Goal: Task Accomplishment & Management: Manage account settings

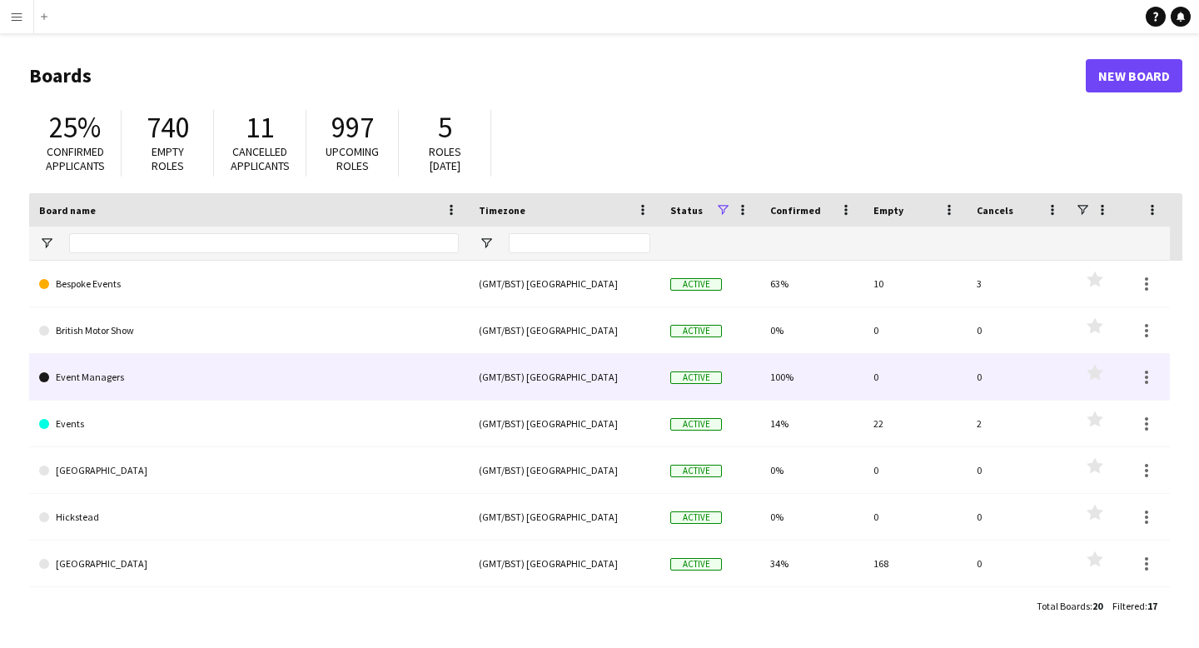
click at [107, 381] on link "Event Managers" at bounding box center [249, 377] width 420 height 47
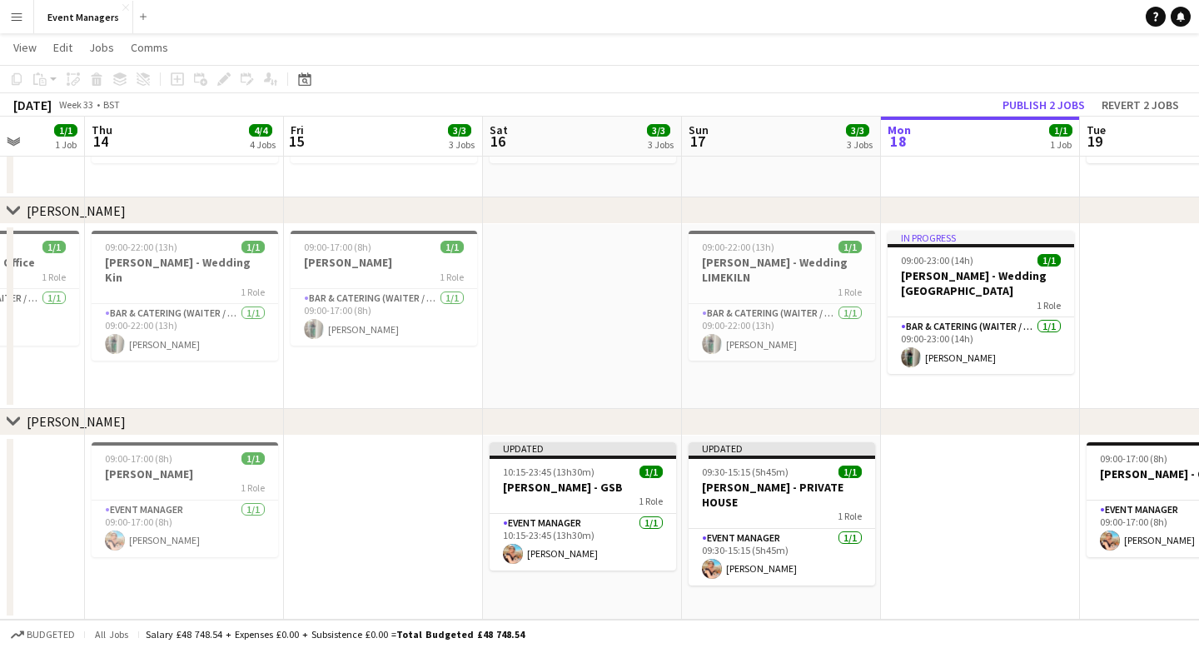
scroll to position [0, 510]
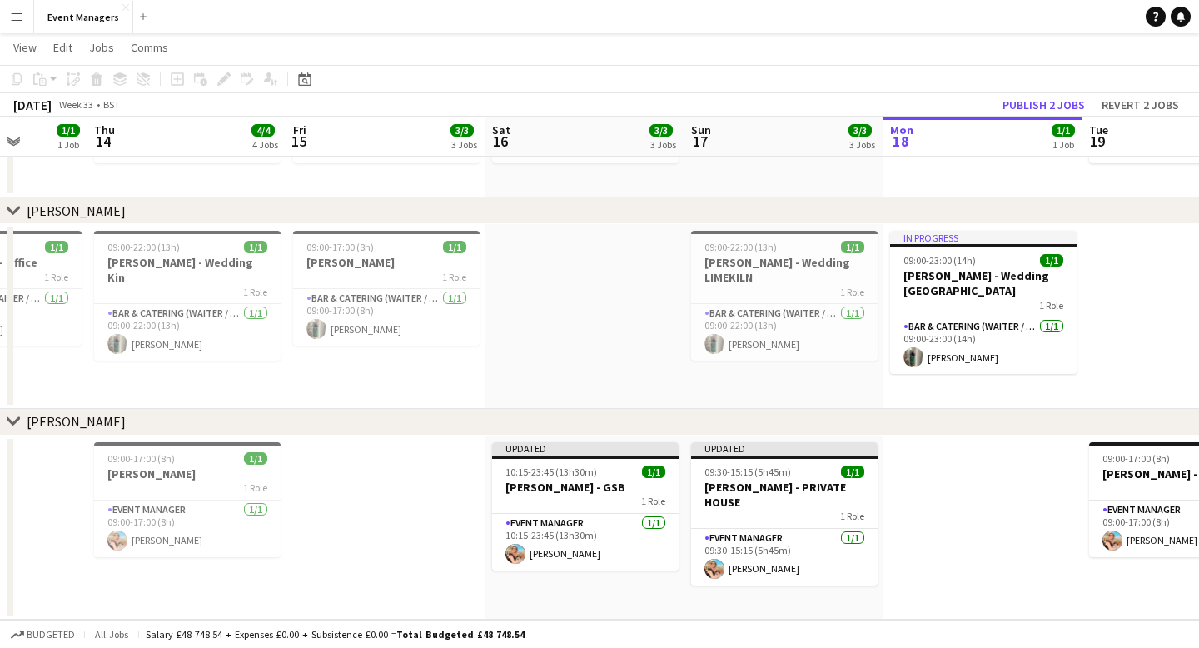
click at [341, 516] on app-date-cell at bounding box center [385, 528] width 199 height 185
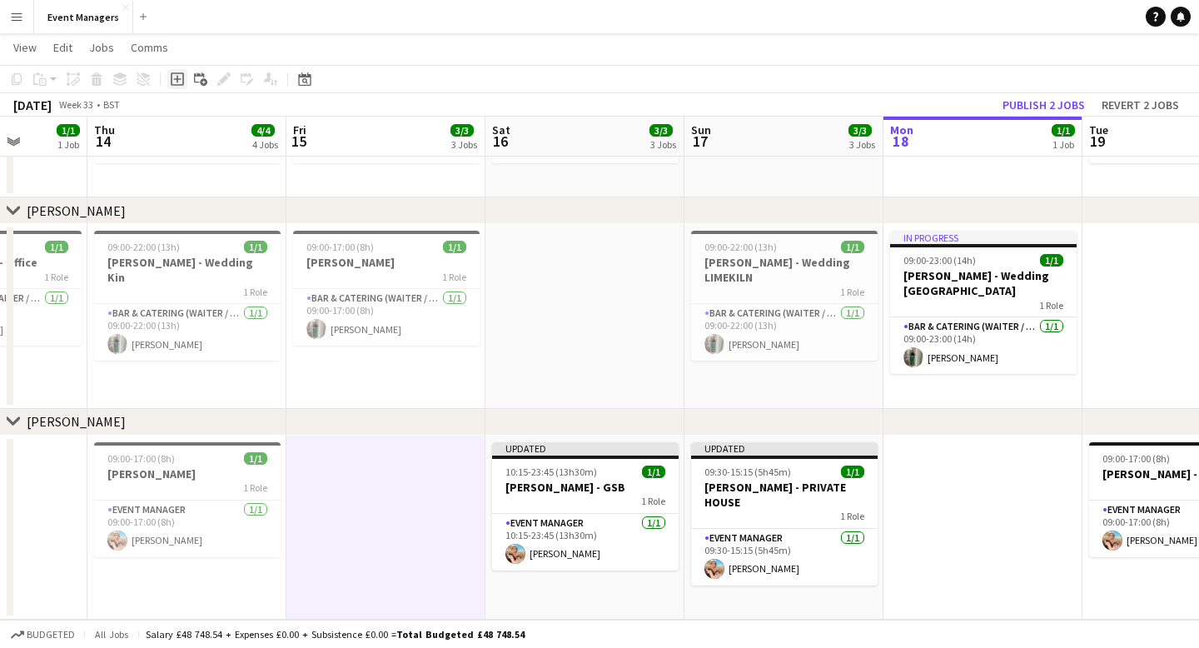
click at [182, 80] on icon at bounding box center [177, 78] width 13 height 13
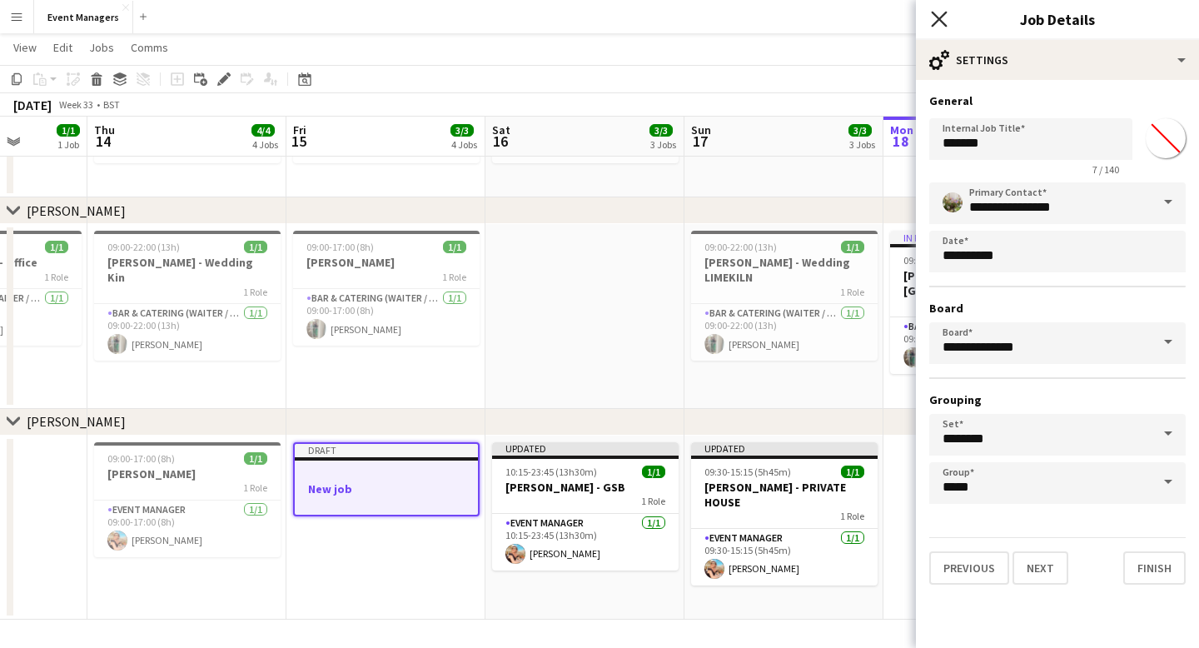
click at [936, 15] on icon at bounding box center [939, 19] width 16 height 16
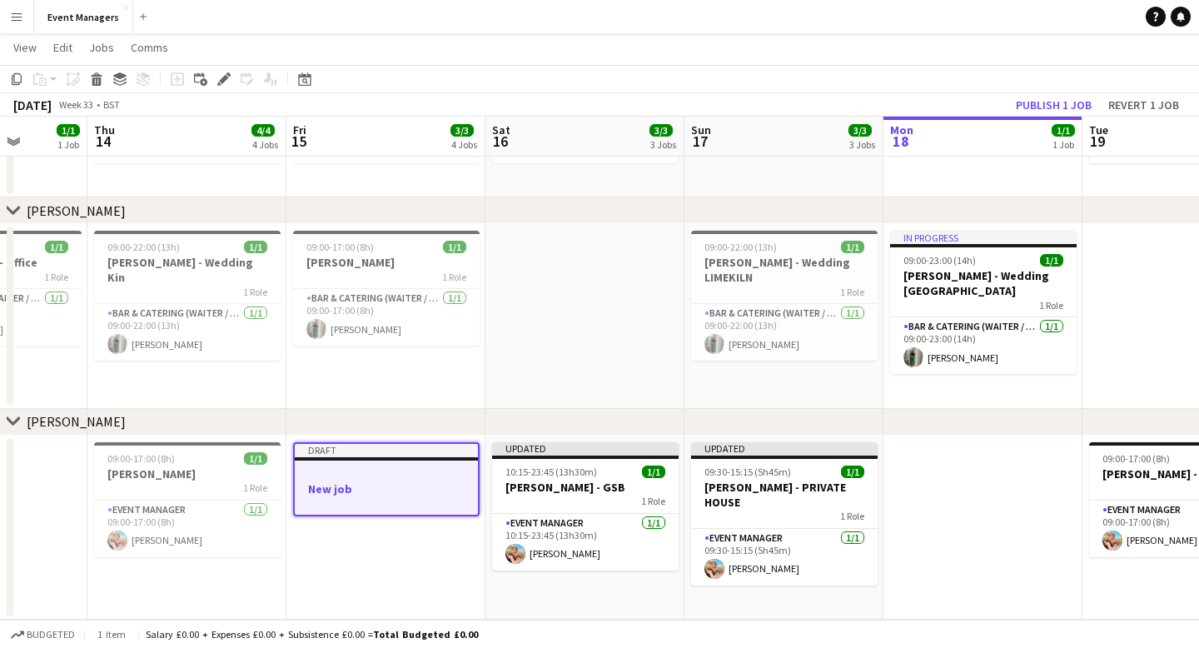
click at [327, 480] on app-job-card "Draft New job" at bounding box center [386, 479] width 187 height 74
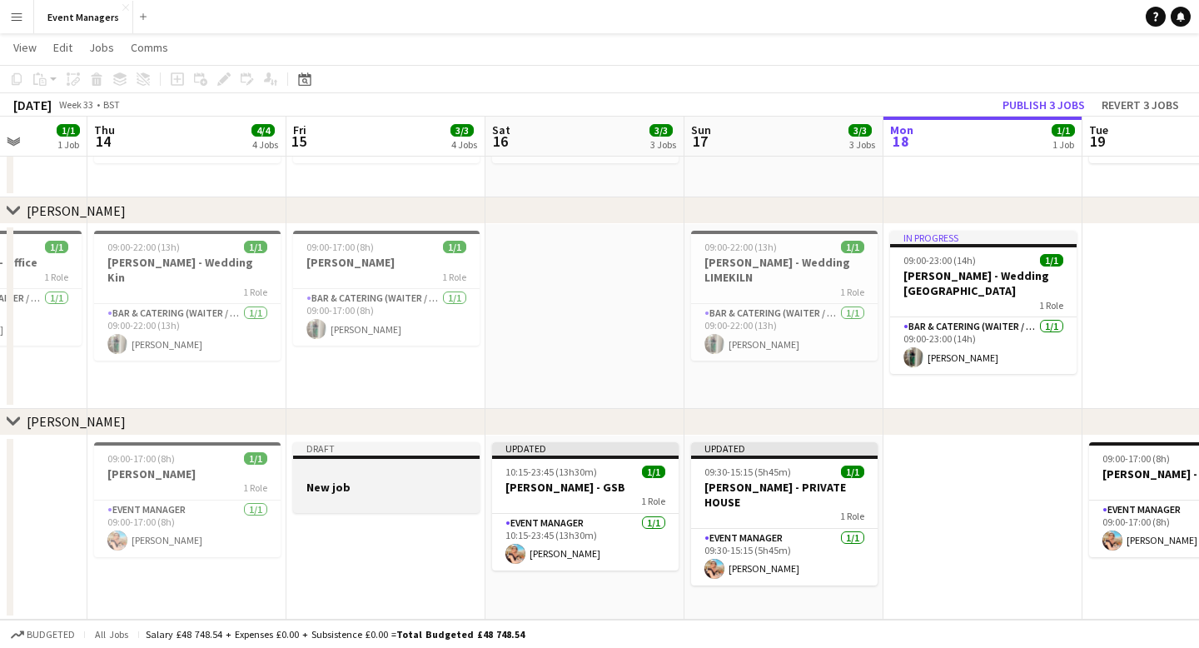
click at [368, 473] on div at bounding box center [386, 472] width 187 height 12
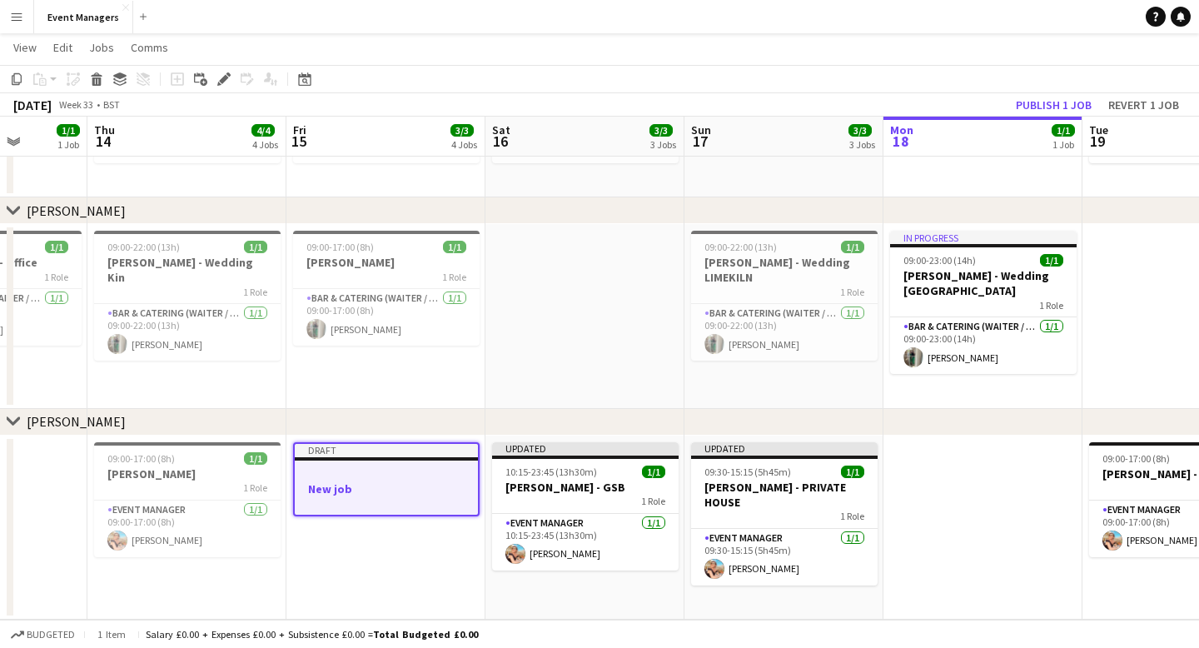
click at [421, 461] on app-job-card "Draft New job" at bounding box center [386, 479] width 187 height 74
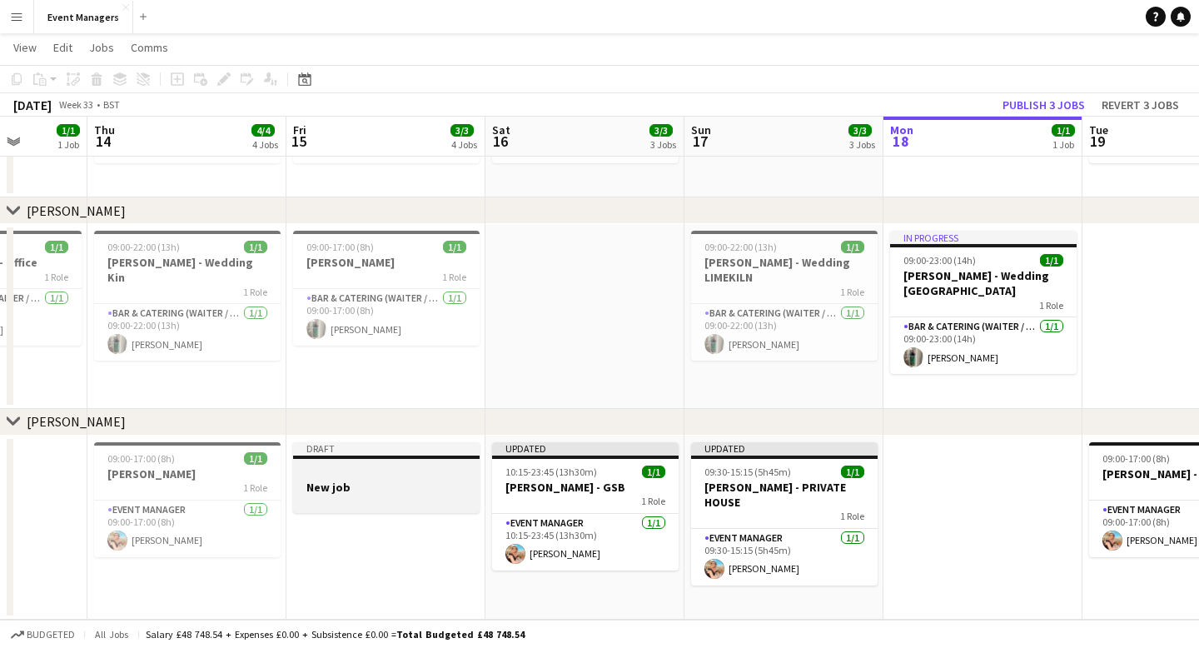
click at [355, 466] on div at bounding box center [386, 472] width 187 height 12
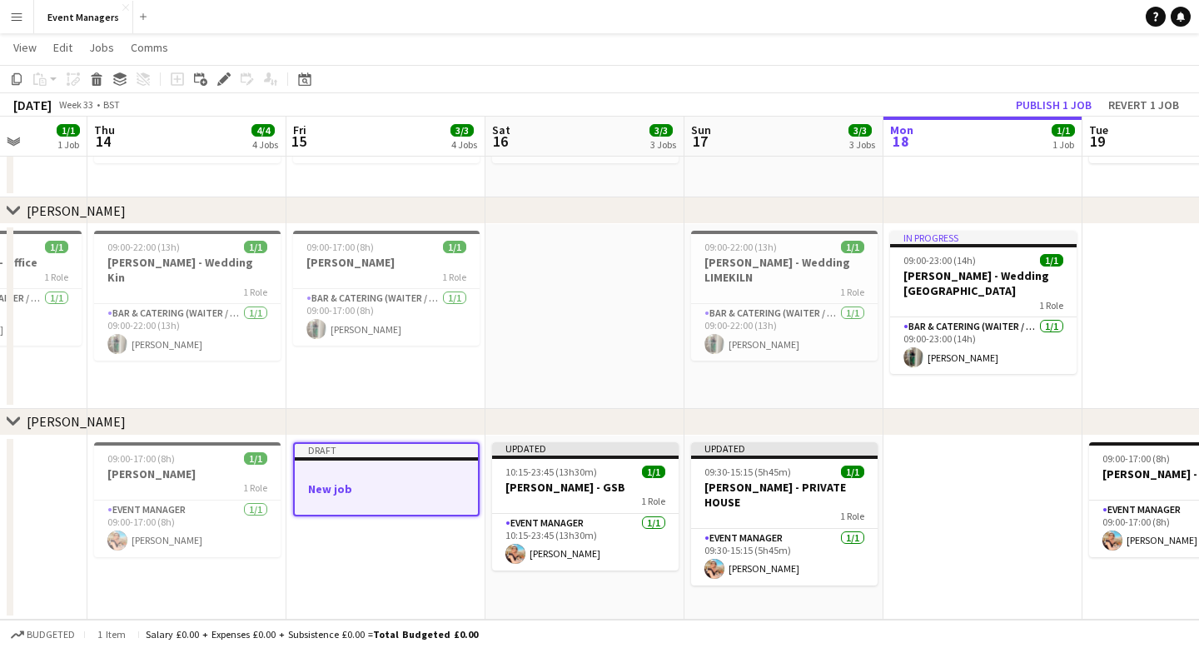
click at [355, 465] on app-job-card "Draft New job" at bounding box center [386, 479] width 187 height 74
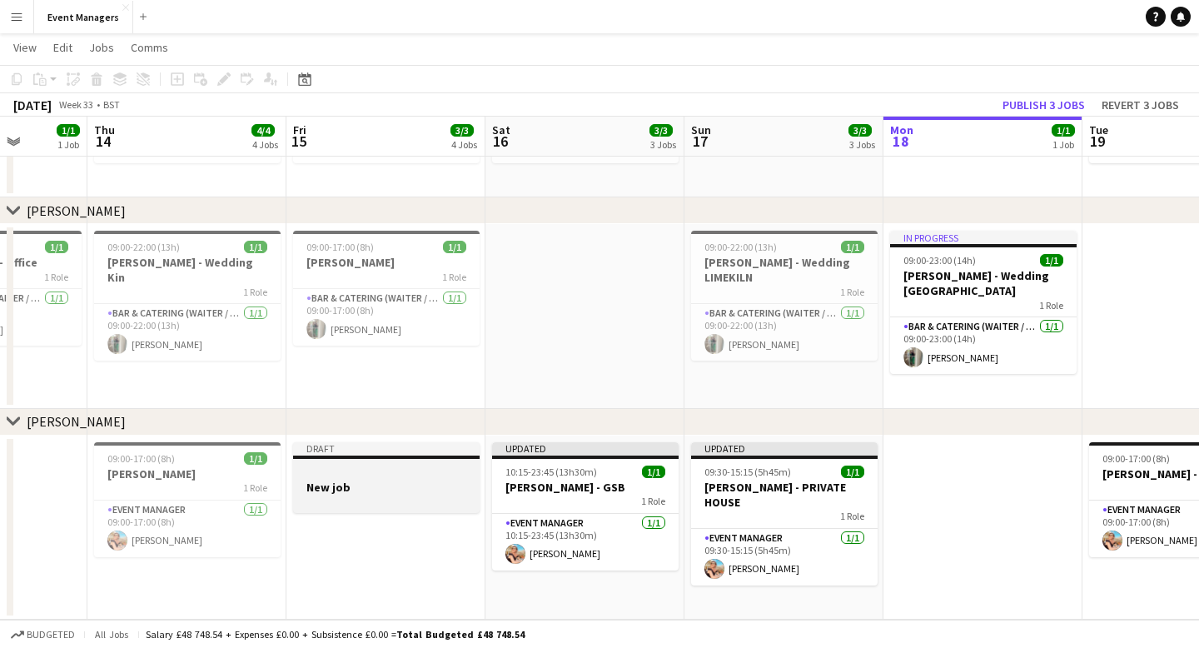
click at [384, 502] on div at bounding box center [386, 501] width 187 height 13
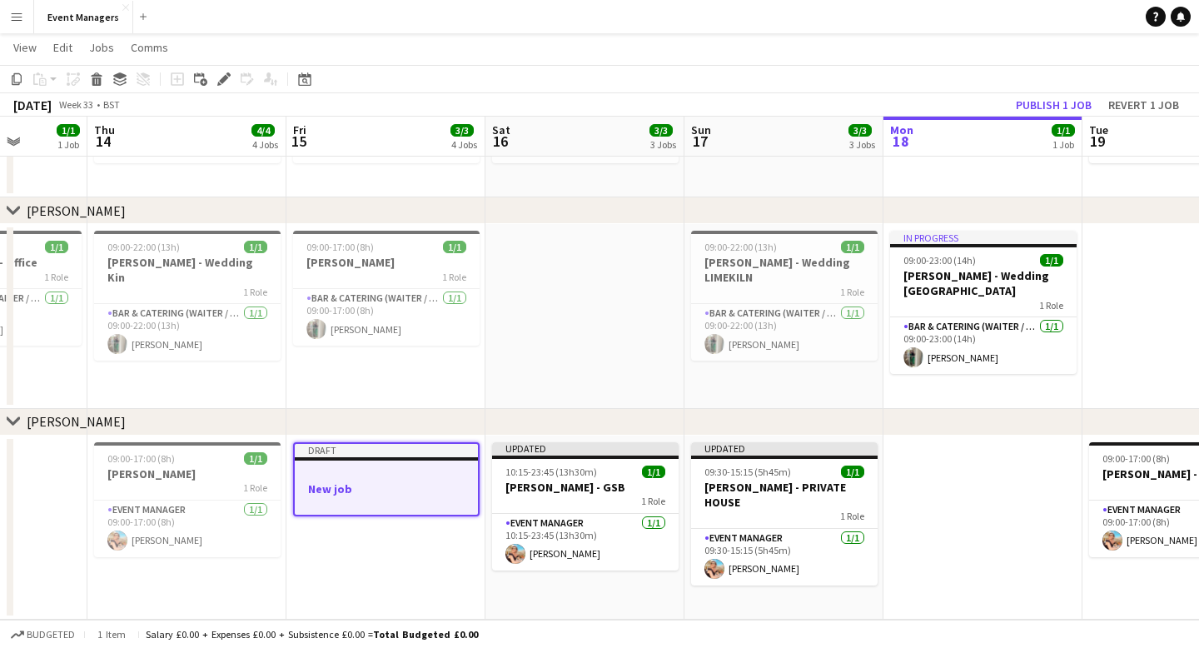
click at [102, 89] on app-toolbar "Copy Paste Paste Command V Paste with crew Command Shift V Paste linked Job Del…" at bounding box center [599, 79] width 1199 height 28
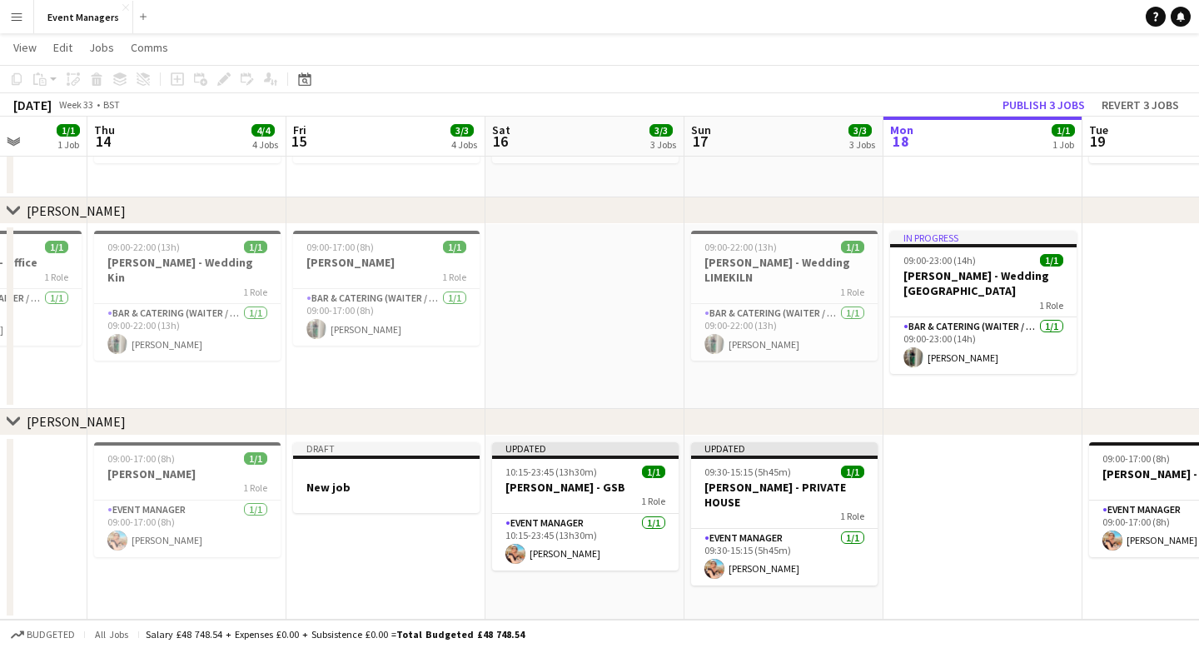
click at [347, 512] on app-date-cell "Draft New job" at bounding box center [385, 528] width 199 height 185
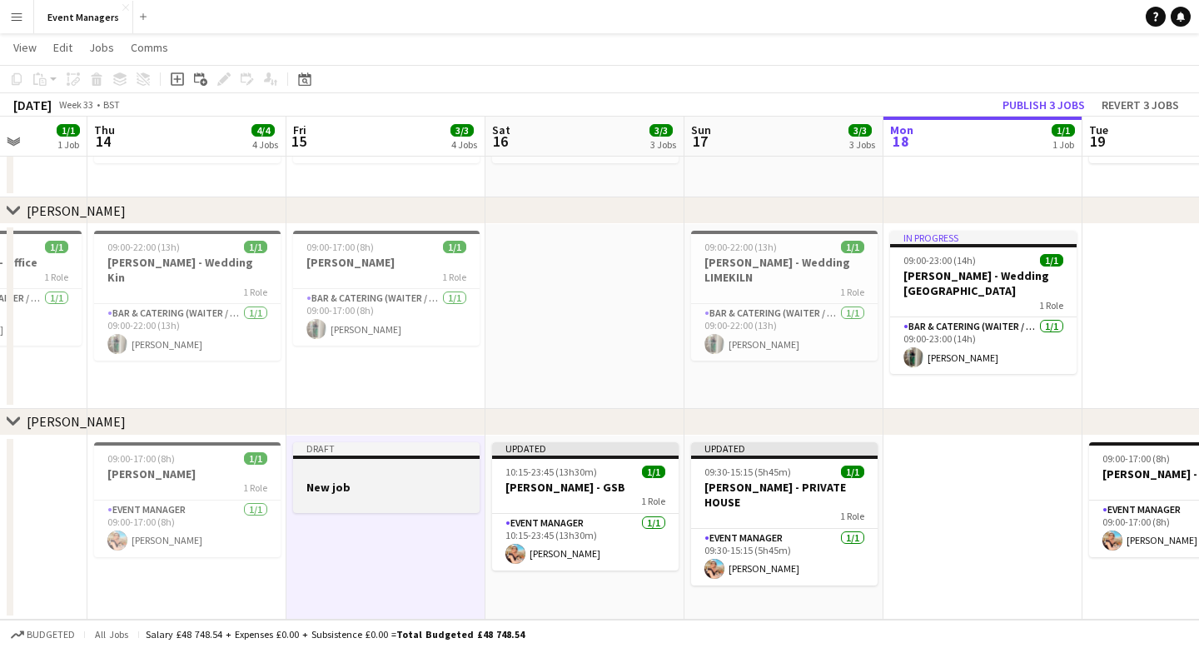
click at [353, 488] on h3 "New job" at bounding box center [386, 487] width 187 height 15
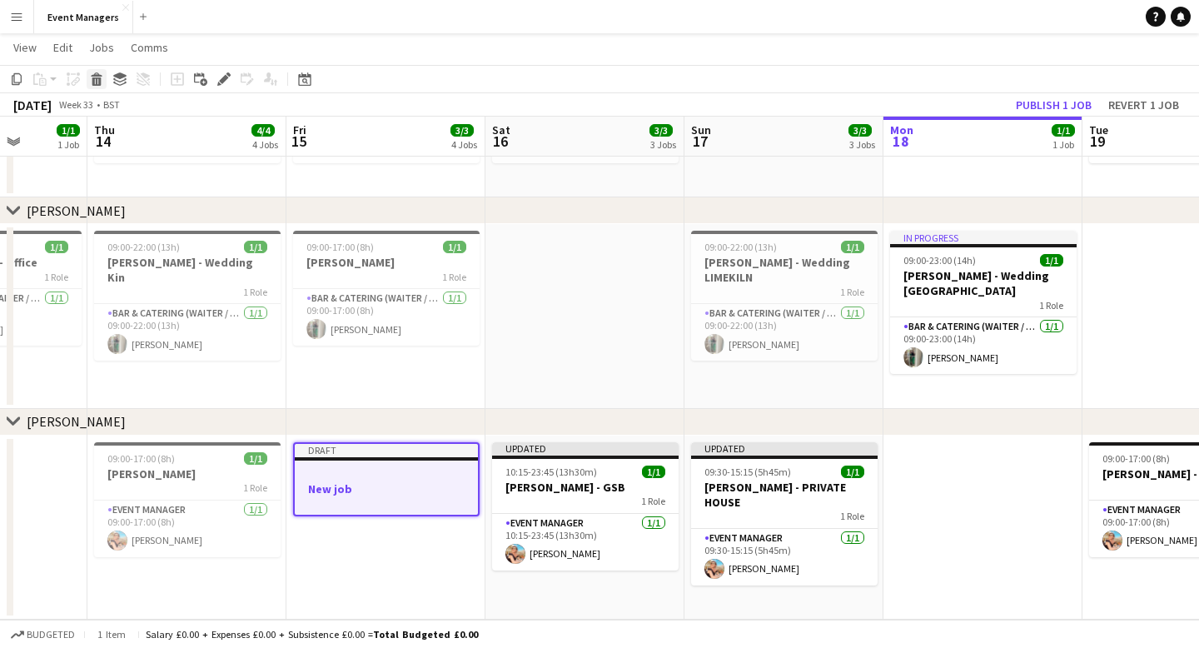
click at [97, 82] on icon at bounding box center [96, 81] width 9 height 8
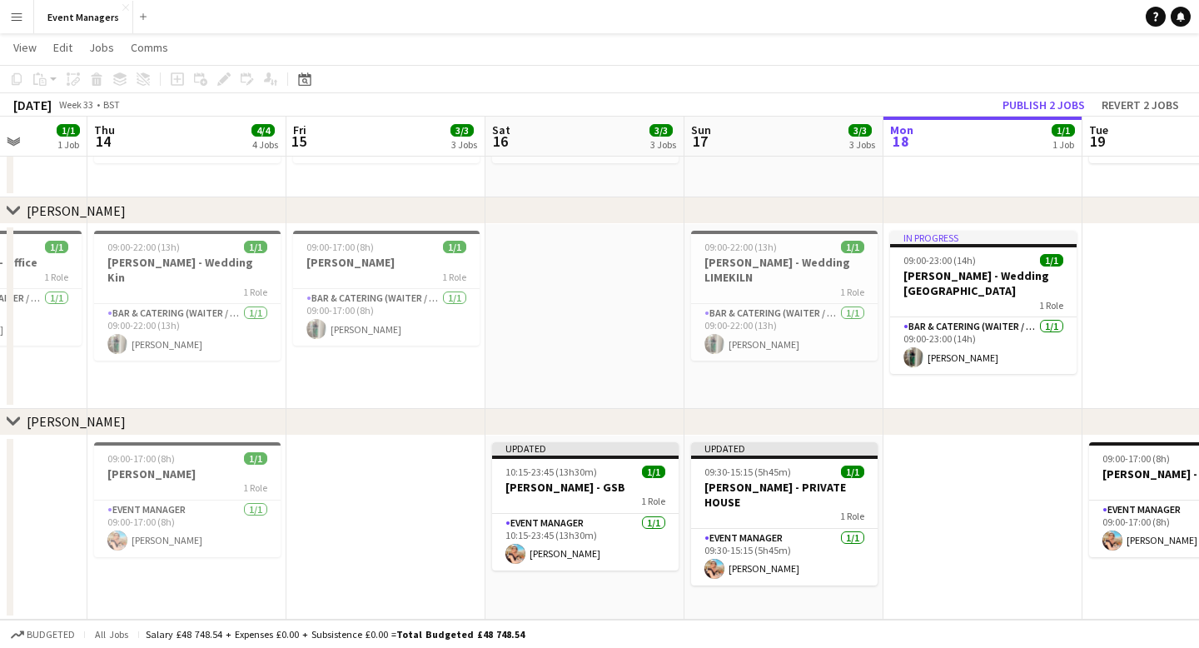
click at [15, 27] on button "Menu" at bounding box center [16, 16] width 33 height 33
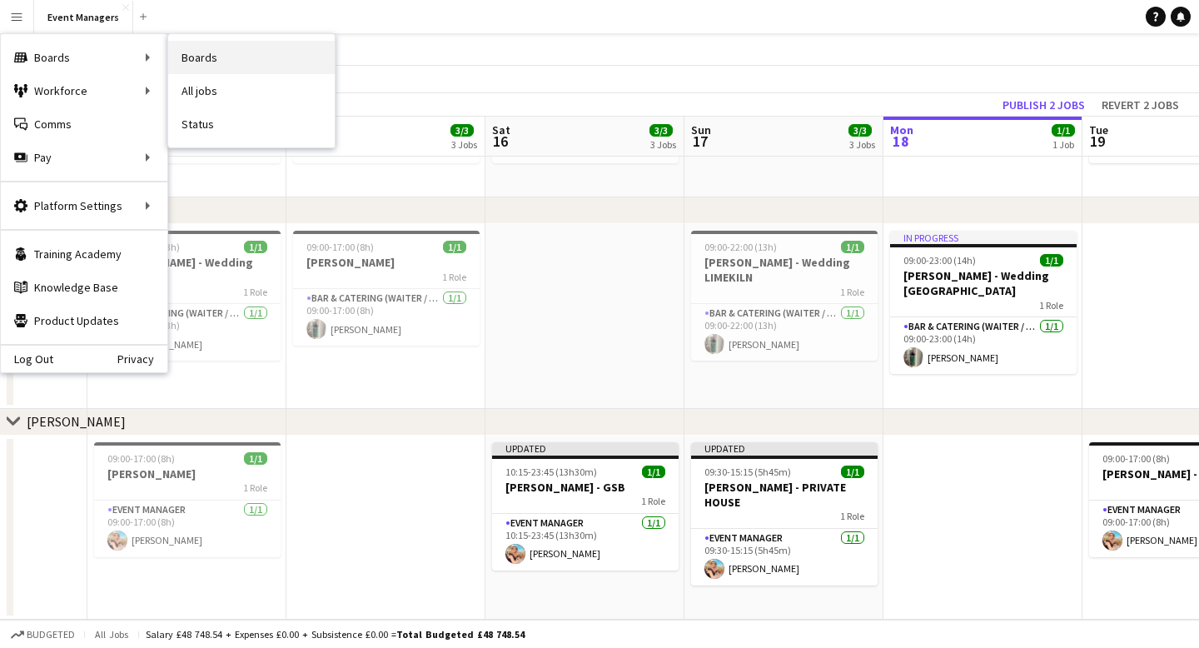
click at [210, 63] on link "Boards" at bounding box center [251, 57] width 167 height 33
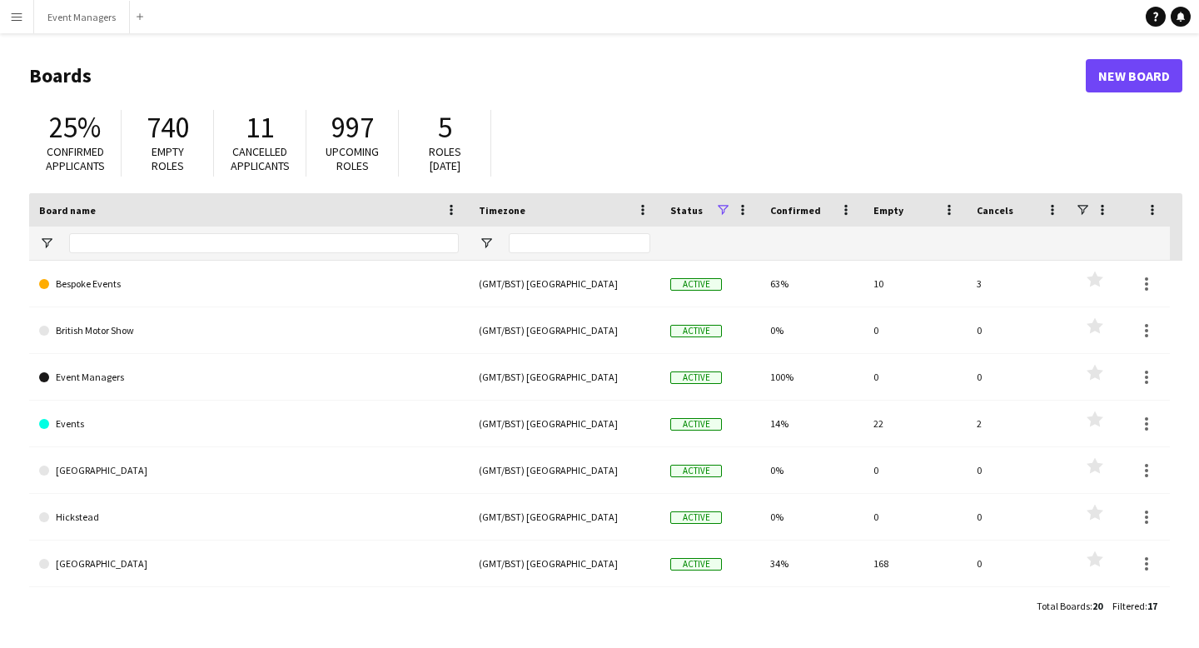
click at [12, 34] on main "Boards New Board 25% Confirmed applicants 740 Empty roles 11 Cancelled applican…" at bounding box center [599, 340] width 1199 height 614
click at [19, 27] on button "Menu" at bounding box center [16, 16] width 33 height 33
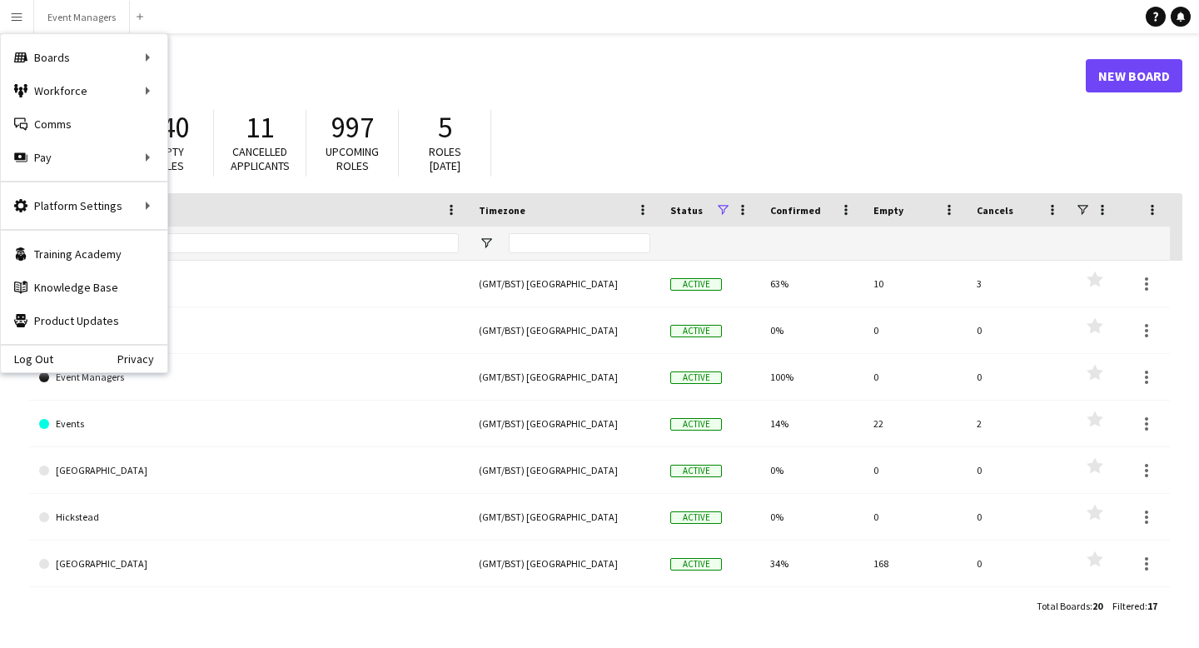
click at [274, 90] on header "Boards New Board" at bounding box center [605, 76] width 1153 height 52
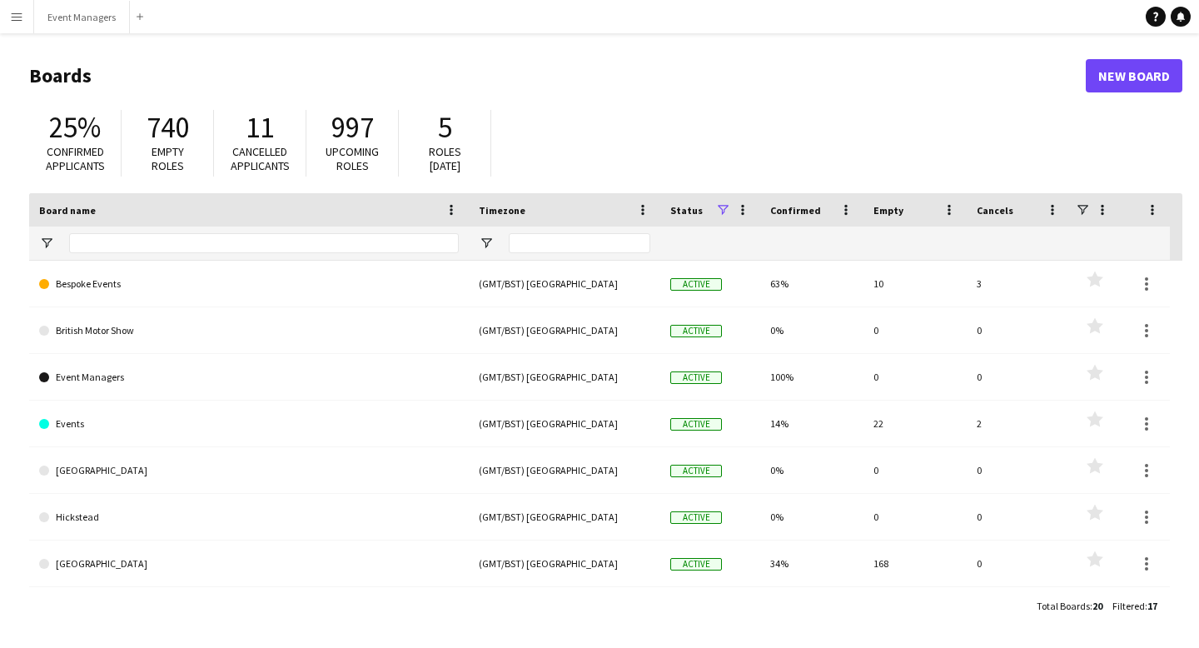
click at [23, 25] on button "Menu" at bounding box center [16, 16] width 33 height 33
